Goal: Answer question/provide support

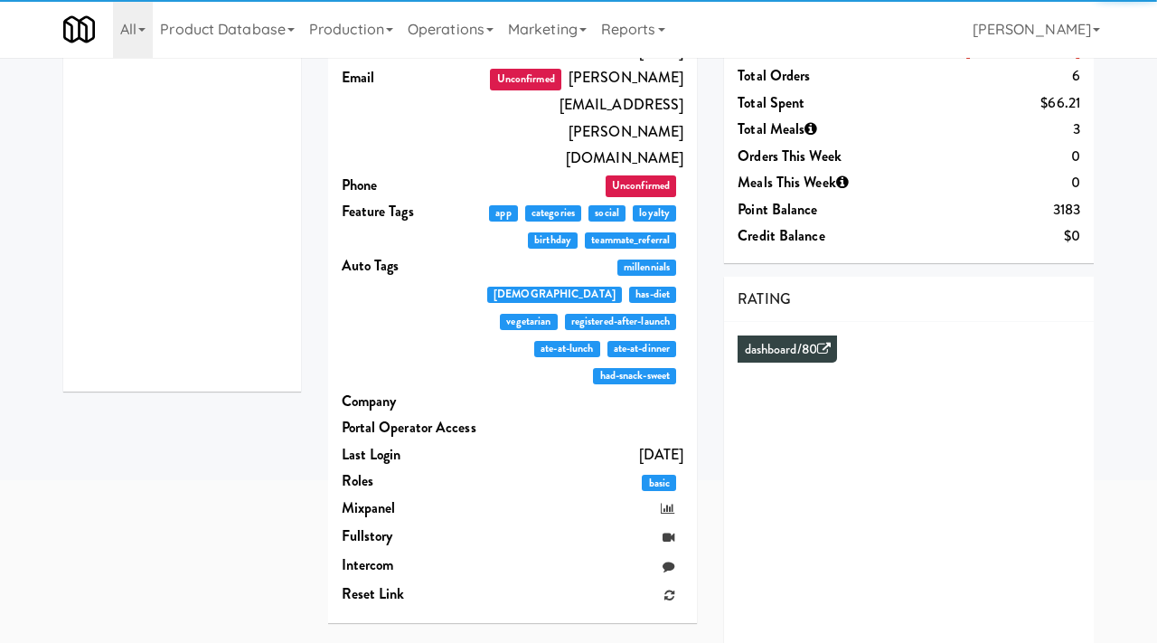
scroll to position [225, 0]
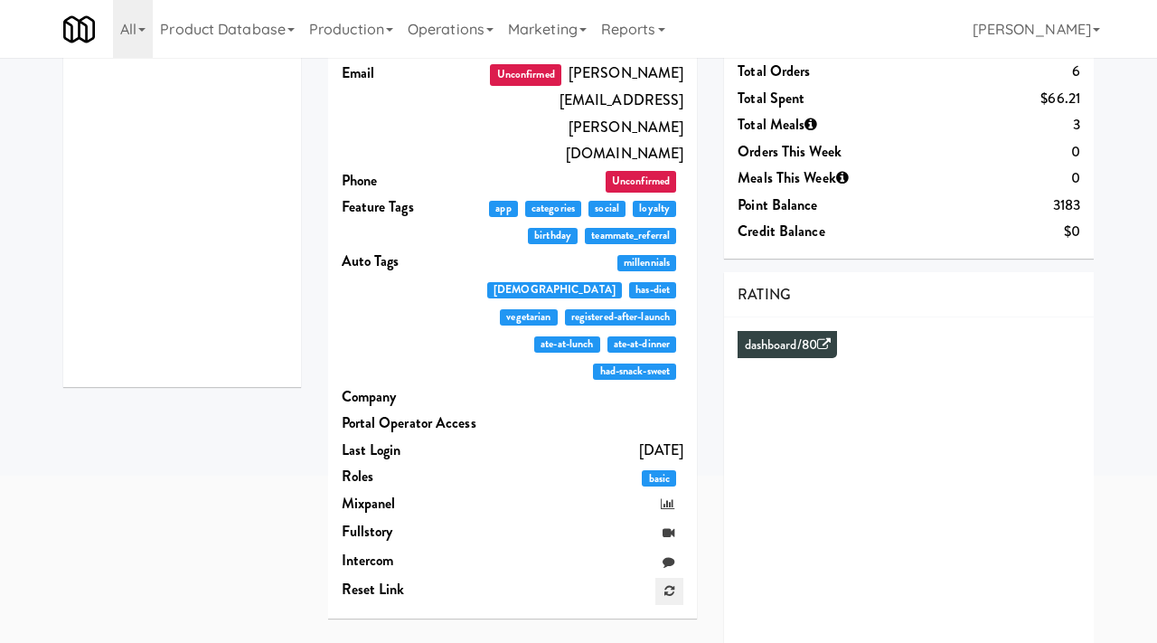
click at [669, 585] on icon at bounding box center [670, 591] width 10 height 12
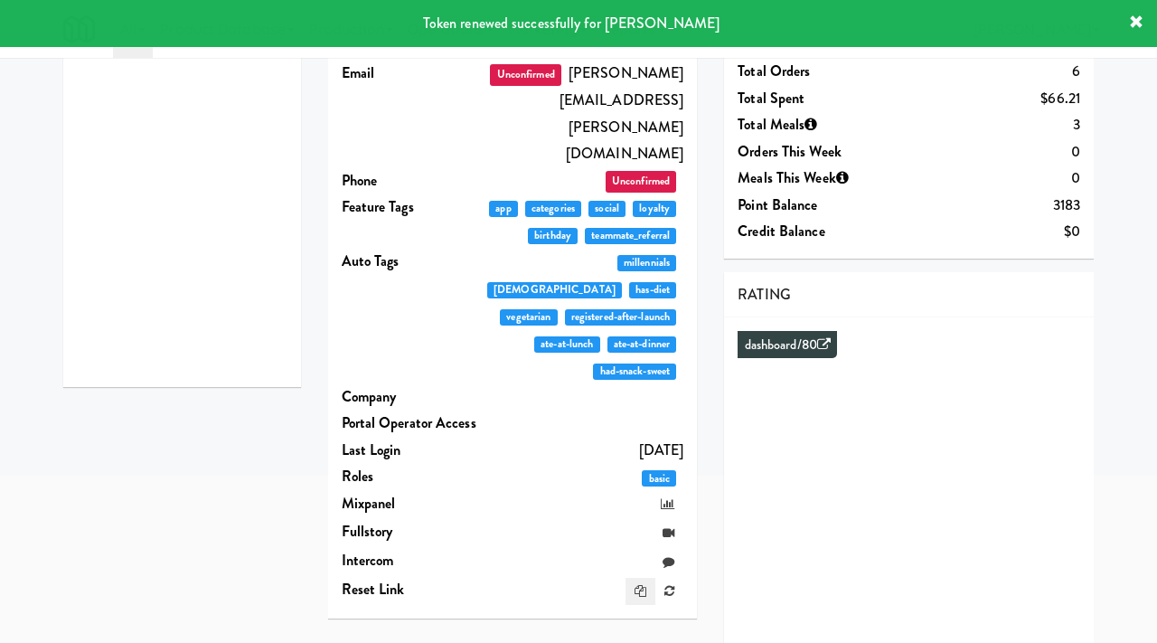
click at [637, 578] on link at bounding box center [641, 591] width 30 height 27
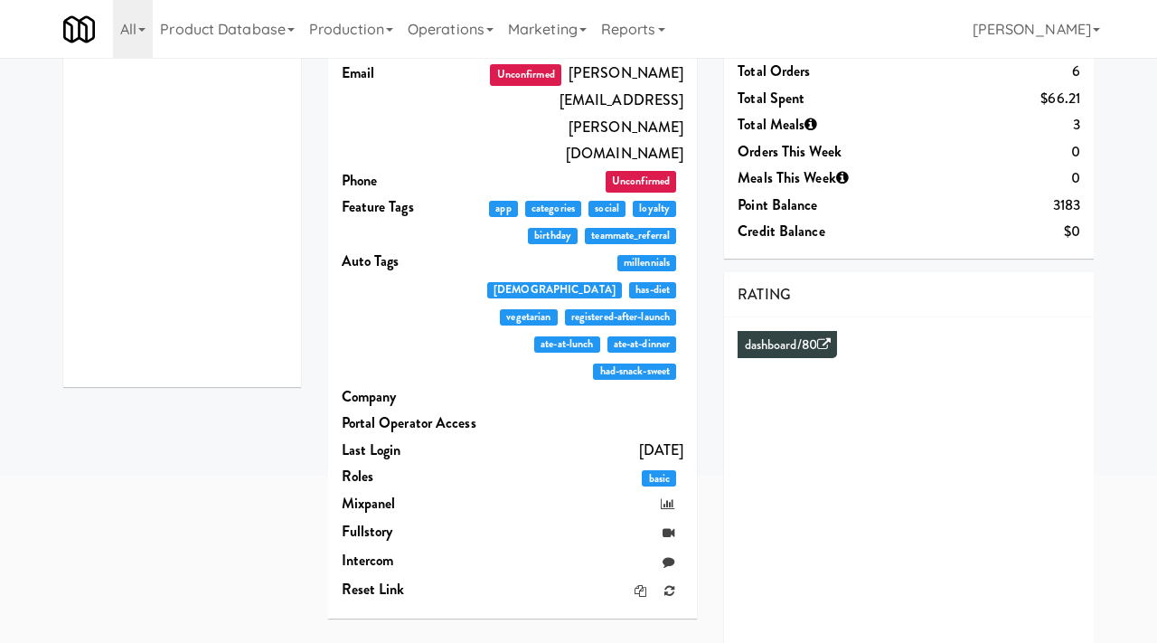
scroll to position [0, 0]
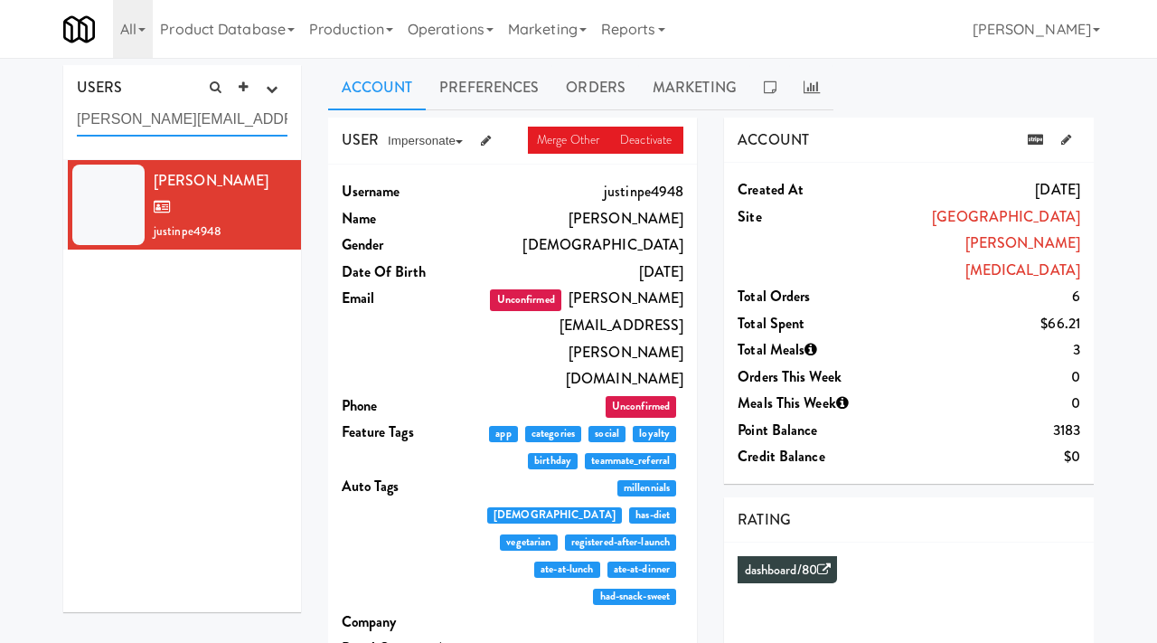
click at [193, 125] on input "[PERSON_NAME][EMAIL_ADDRESS][PERSON_NAME][DOMAIN_NAME]" at bounding box center [182, 119] width 211 height 33
paste input "[PERSON_NAME][EMAIL_ADDRESS][PERSON_NAME][DOMAIN_NAME]"
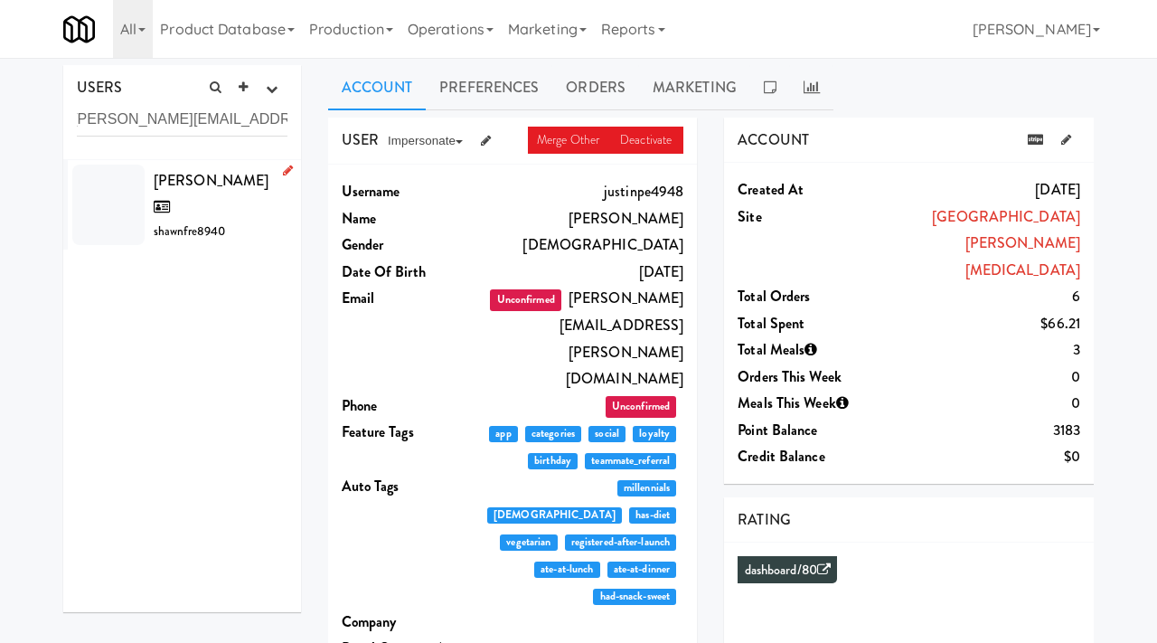
click at [193, 194] on div "[PERSON_NAME] shawnfre8940" at bounding box center [221, 205] width 134 height 76
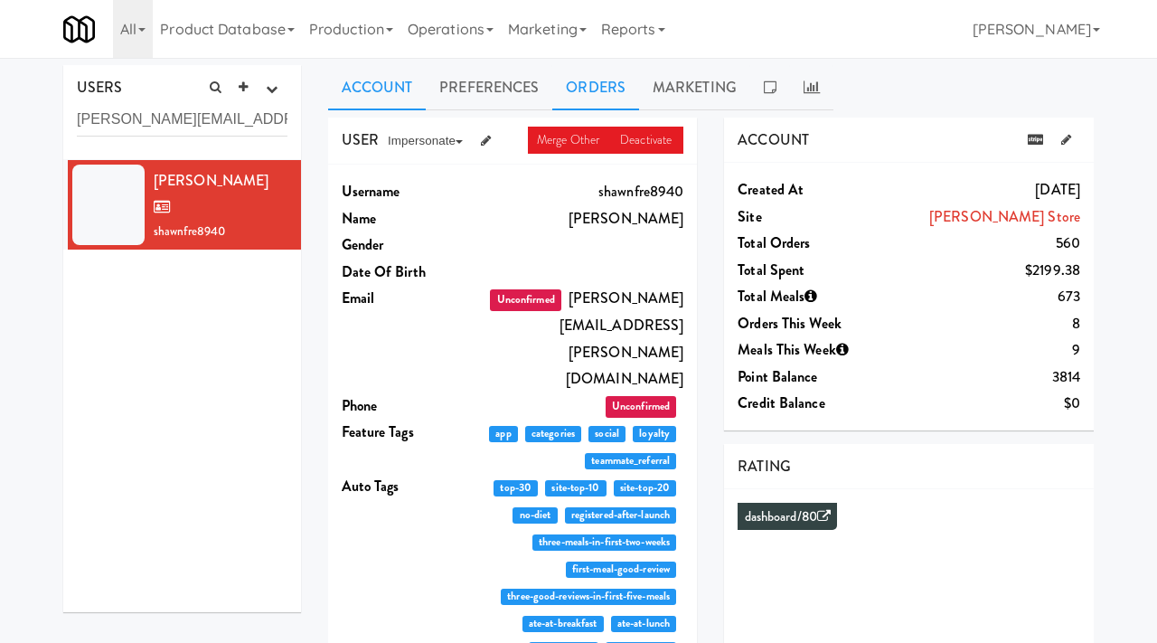
click at [580, 88] on link "Orders" at bounding box center [595, 87] width 87 height 45
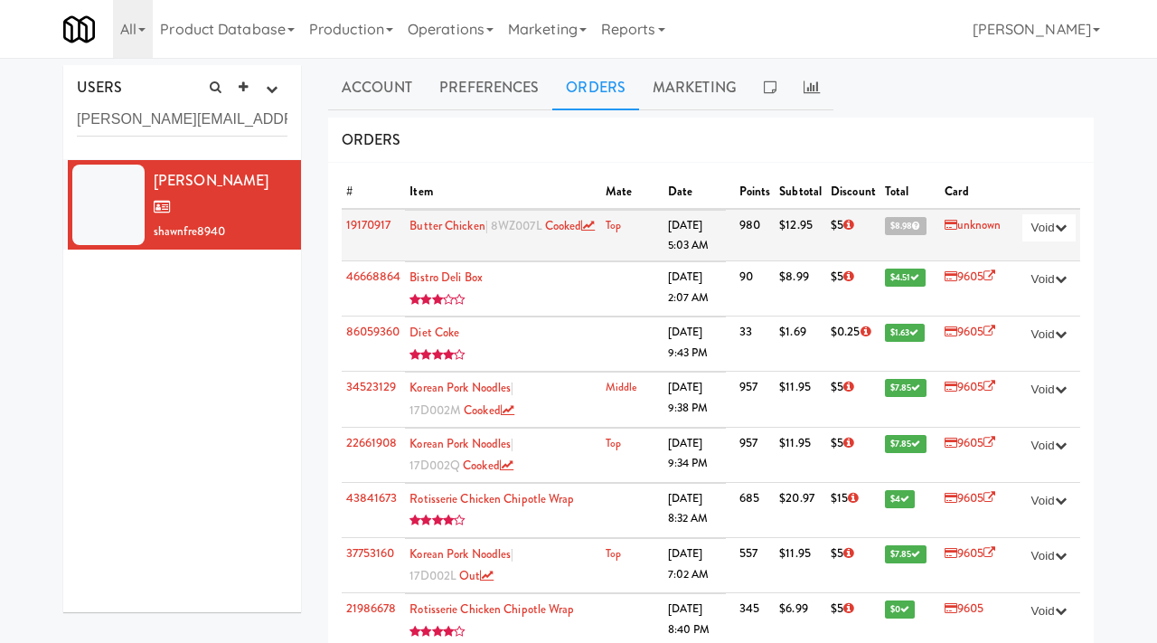
click at [965, 226] on link "unknown" at bounding box center [973, 224] width 57 height 17
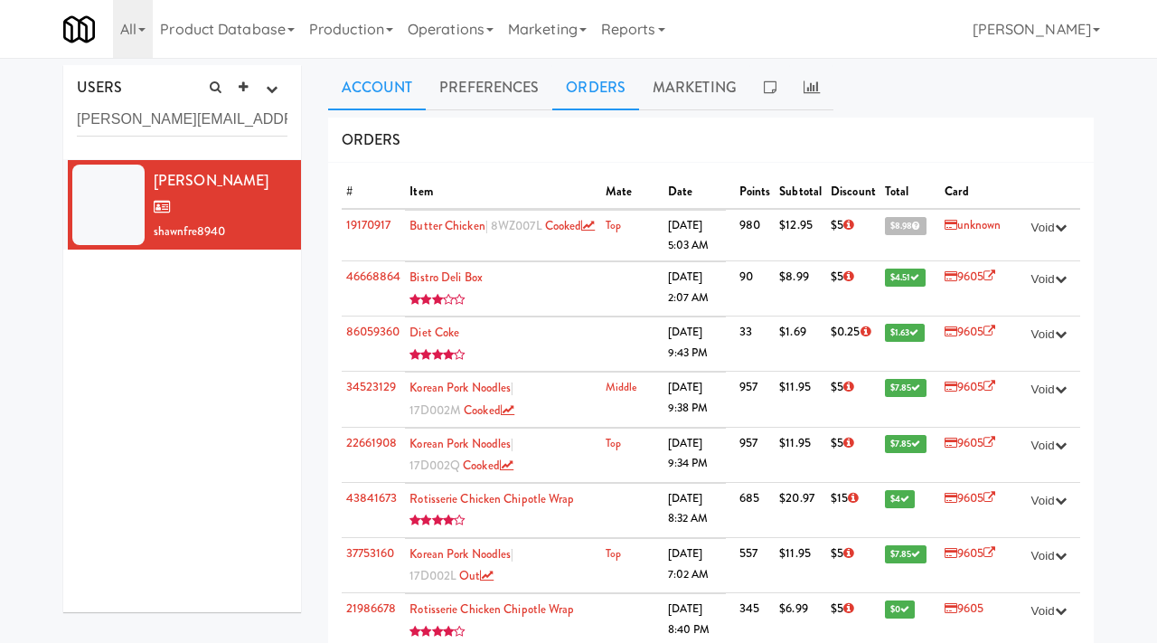
click at [358, 88] on link "Account" at bounding box center [377, 87] width 99 height 45
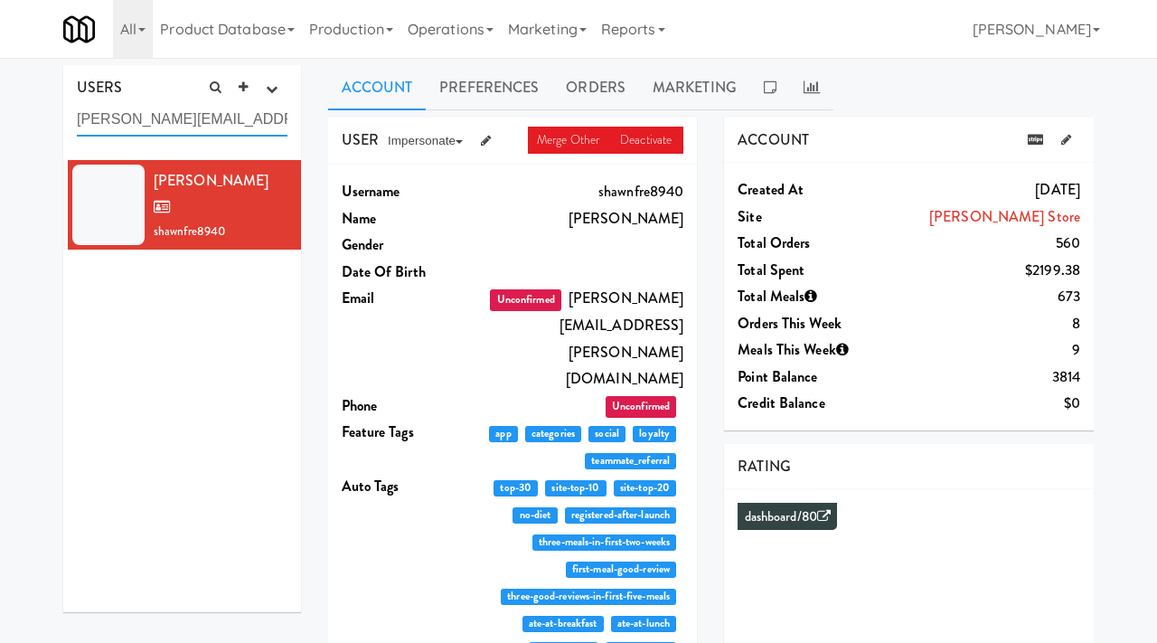
click at [217, 125] on input "[PERSON_NAME][EMAIL_ADDRESS][PERSON_NAME][DOMAIN_NAME]" at bounding box center [182, 119] width 211 height 33
paste input "[EMAIL_ADDRESS]"
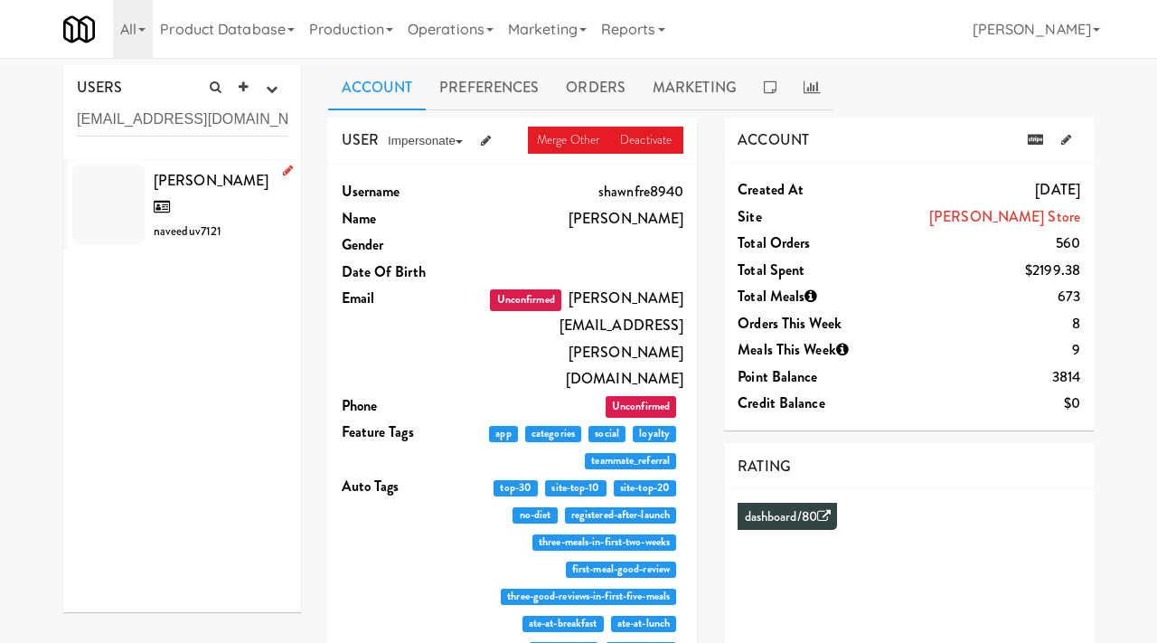
click at [210, 222] on span "naveeduv7121" at bounding box center [188, 230] width 68 height 17
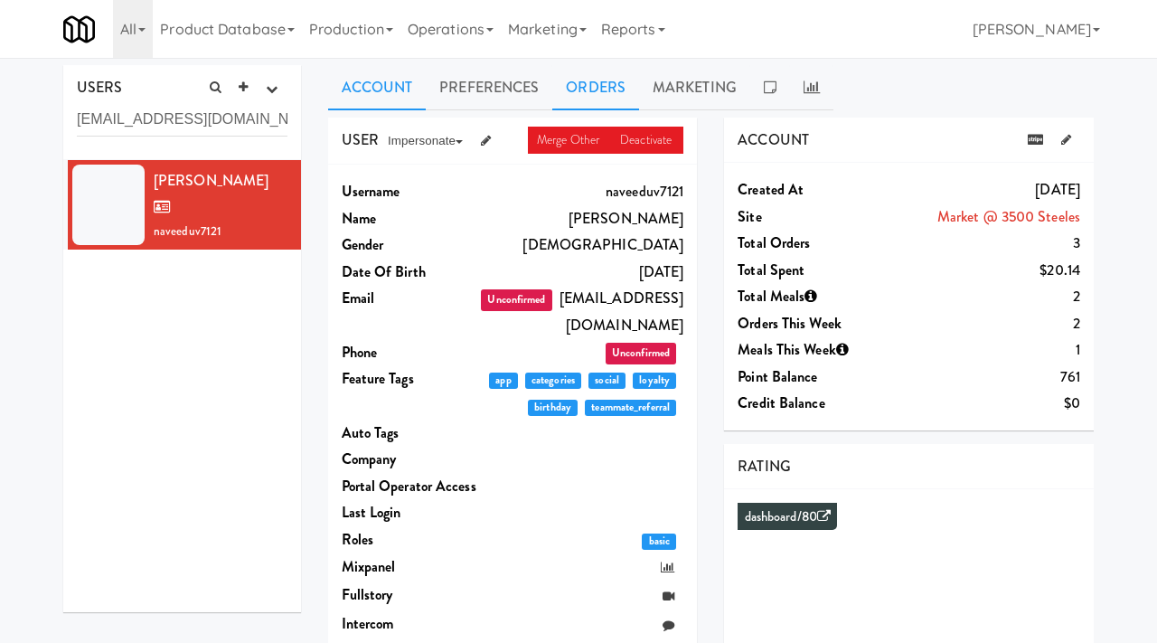
click at [602, 99] on link "Orders" at bounding box center [595, 87] width 87 height 45
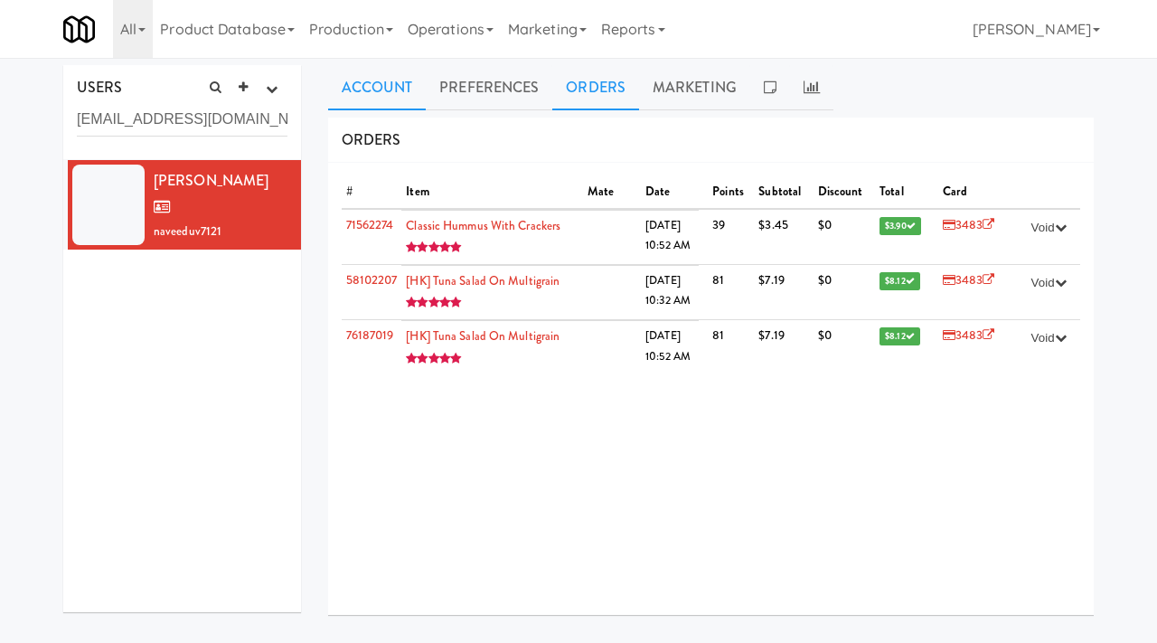
click at [404, 81] on link "Account" at bounding box center [377, 87] width 99 height 45
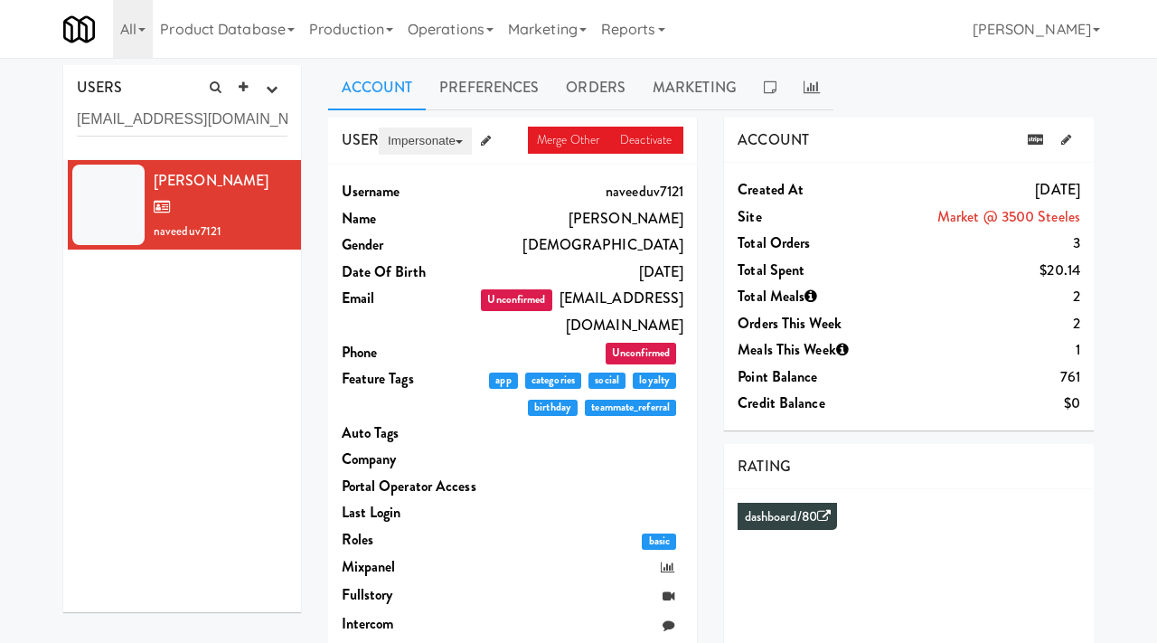
click at [431, 137] on button "Impersonate" at bounding box center [425, 140] width 93 height 27
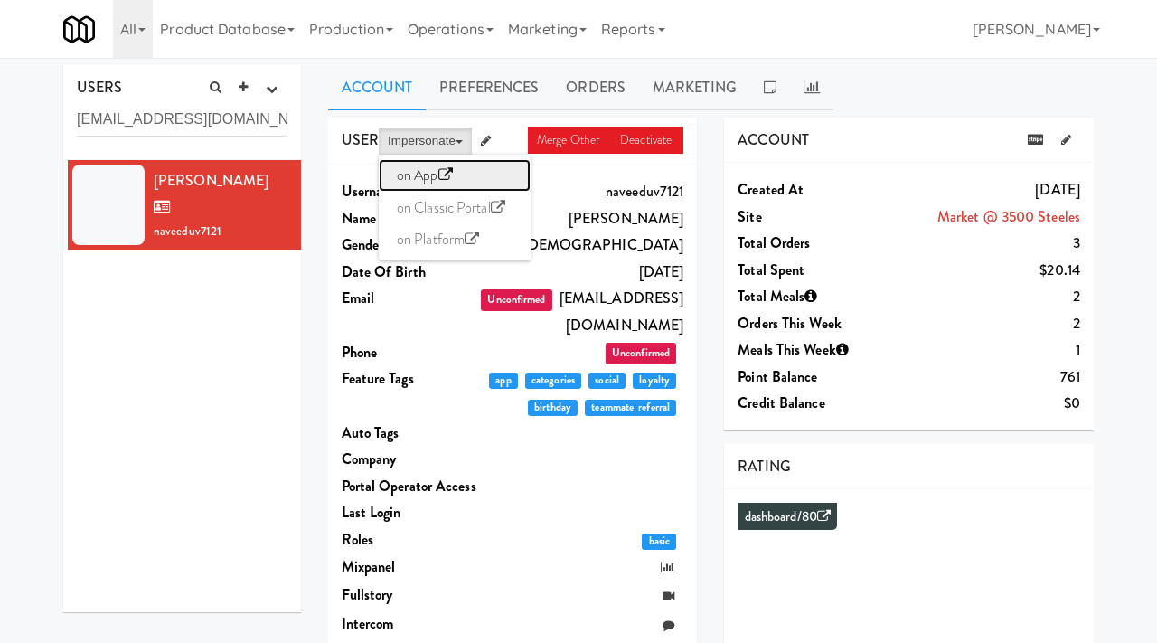
click at [428, 172] on link "on App" at bounding box center [455, 175] width 152 height 33
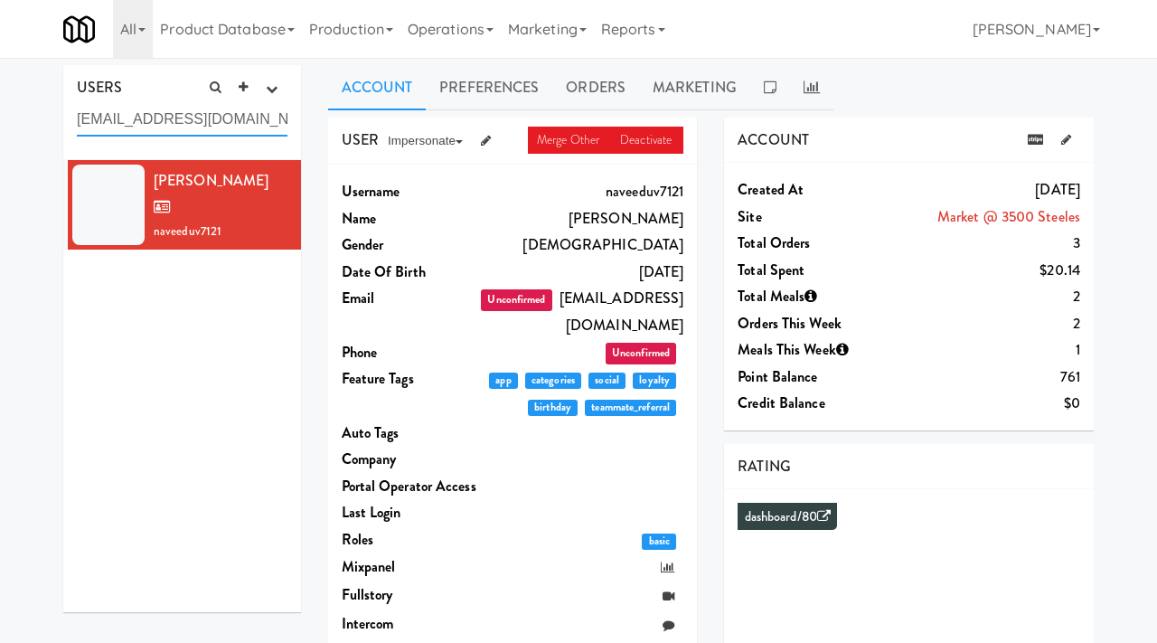
click at [197, 122] on input "[EMAIL_ADDRESS][DOMAIN_NAME]" at bounding box center [182, 119] width 211 height 33
paste input "pollyana.depaulamorais@bsci"
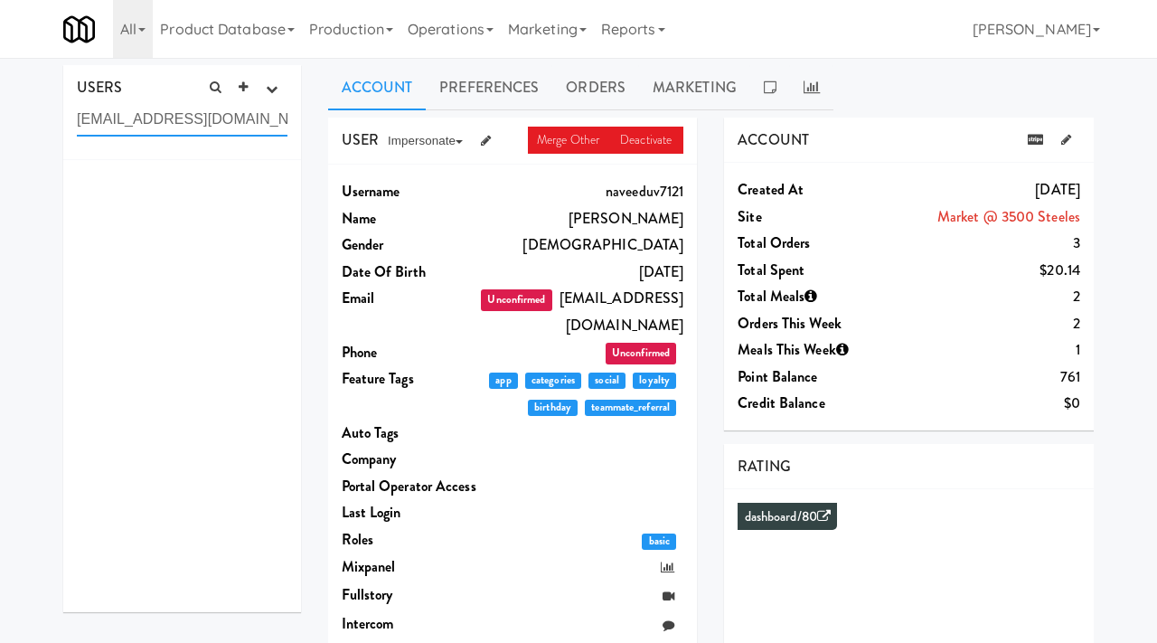
scroll to position [0, 24]
type input "[EMAIL_ADDRESS][DOMAIN_NAME]"
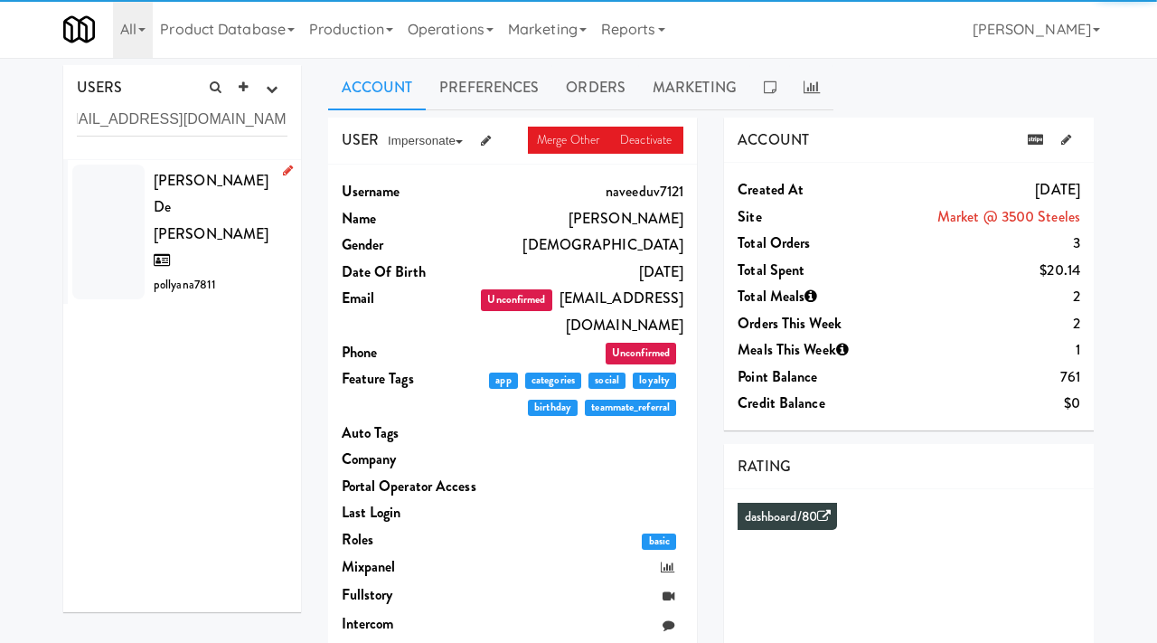
click at [226, 203] on span "[PERSON_NAME] De [PERSON_NAME]" at bounding box center [211, 220] width 115 height 101
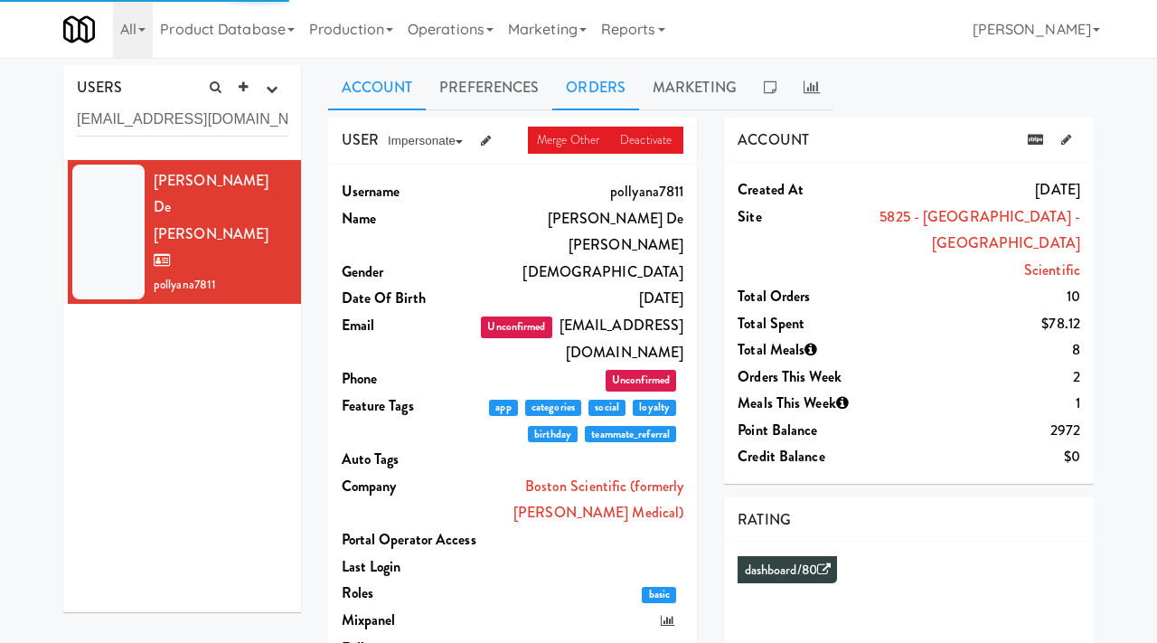
click at [580, 80] on link "Orders" at bounding box center [595, 87] width 87 height 45
